Goal: Task Accomplishment & Management: Manage account settings

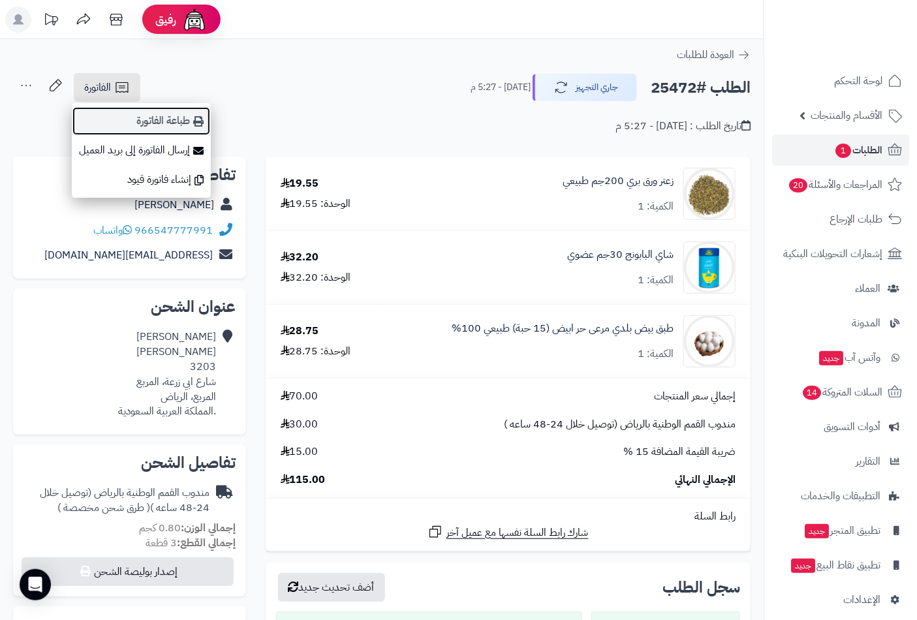
click at [172, 119] on link "طباعة الفاتورة" at bounding box center [141, 120] width 139 height 29
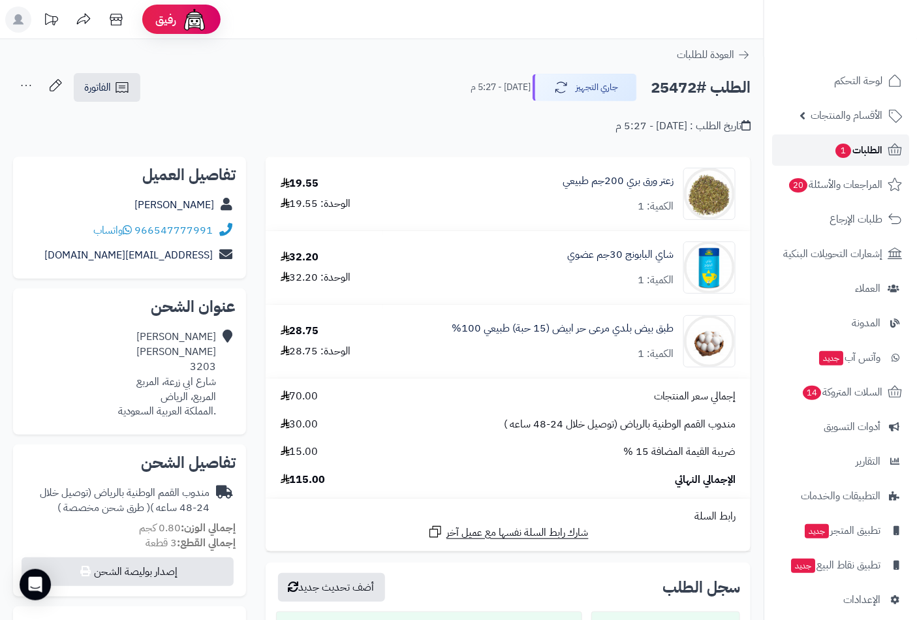
click at [839, 155] on span "1" at bounding box center [843, 151] width 16 height 15
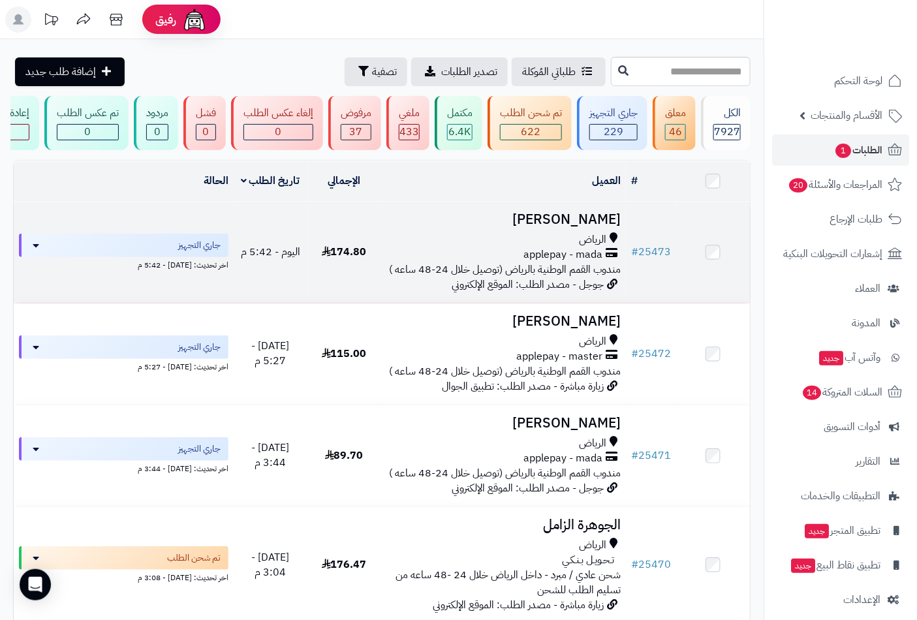
click at [599, 244] on span "الرياض" at bounding box center [592, 239] width 27 height 15
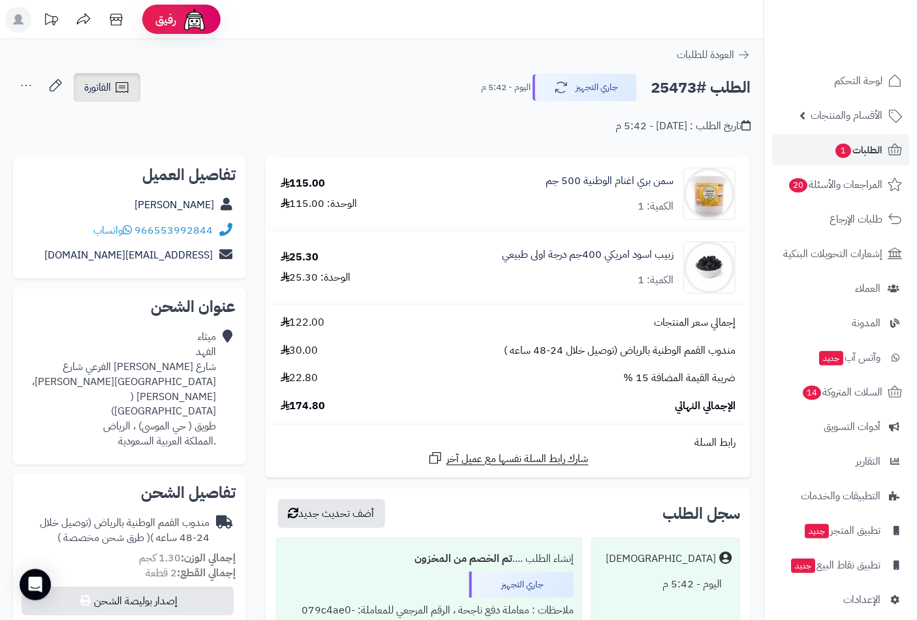
click at [112, 95] on link "الفاتورة" at bounding box center [107, 87] width 67 height 29
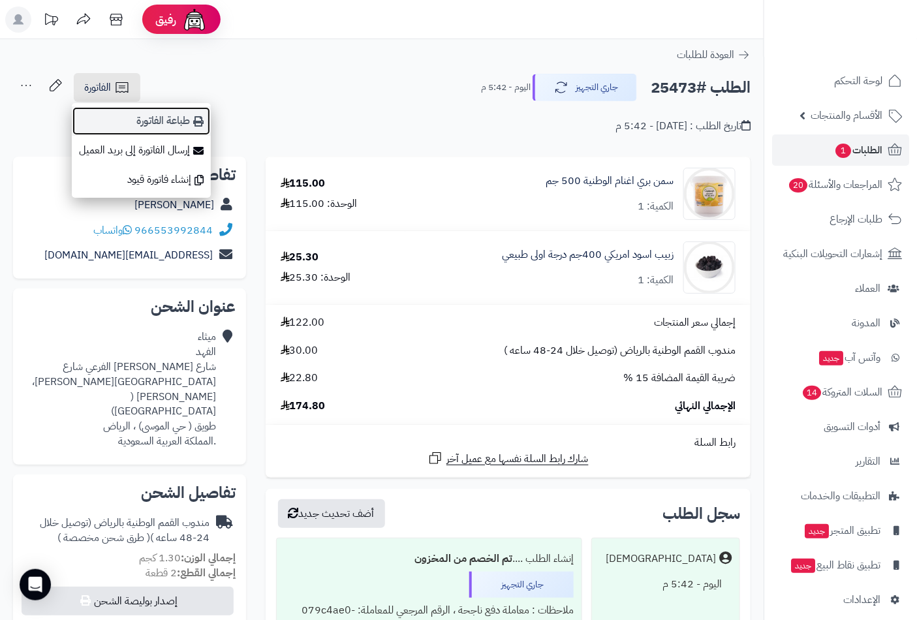
click at [164, 123] on link "طباعة الفاتورة" at bounding box center [141, 120] width 139 height 29
